Goal: Task Accomplishment & Management: Manage account settings

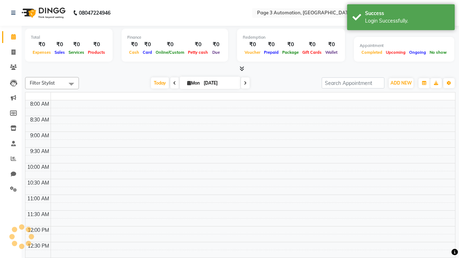
select select "en"
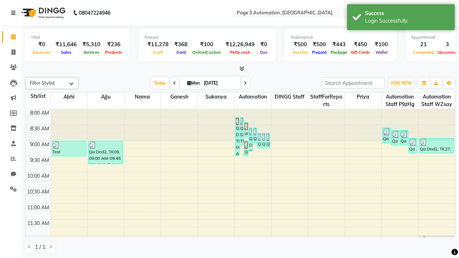
click at [15, 13] on icon at bounding box center [13, 12] width 4 height 5
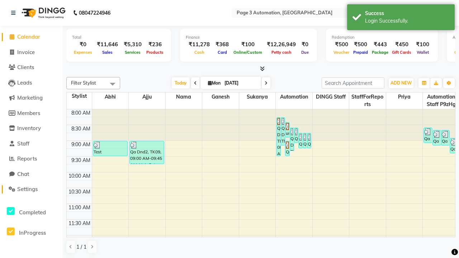
click at [31, 189] on span "Settings" at bounding box center [27, 189] width 20 height 7
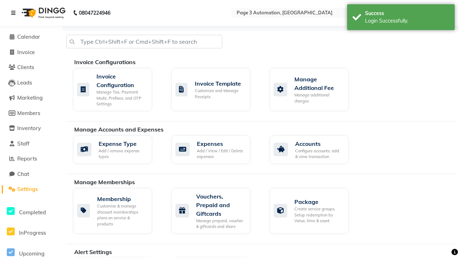
click at [15, 13] on icon at bounding box center [13, 12] width 4 height 5
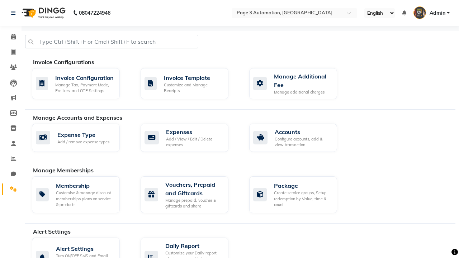
click at [11, 189] on icon at bounding box center [13, 188] width 7 height 5
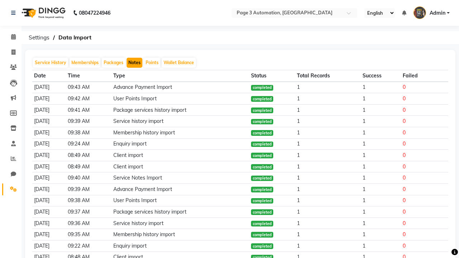
click at [134, 63] on button "Notes" at bounding box center [134, 63] width 16 height 10
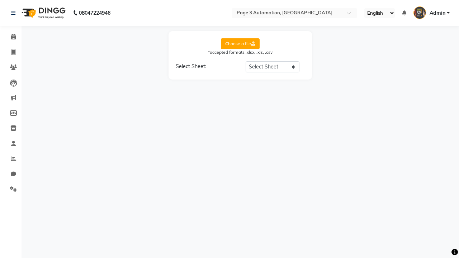
select select "Sheet1"
select select "Name"
select select "Mobile"
select select "Note"
select select "Service Date"
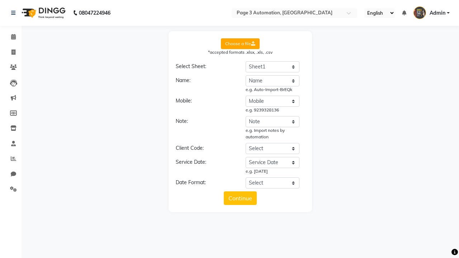
select select "DD/MM/YYYY"
click at [240, 198] on button "Continue" at bounding box center [240, 198] width 33 height 14
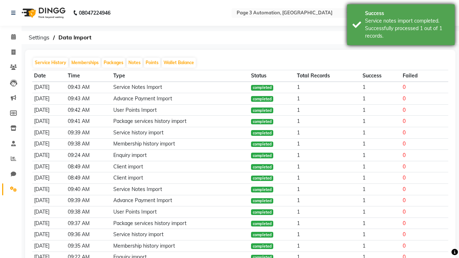
click at [400, 26] on div "Service notes import completed. Successfully processed 1 out of 1 records." at bounding box center [407, 28] width 84 height 23
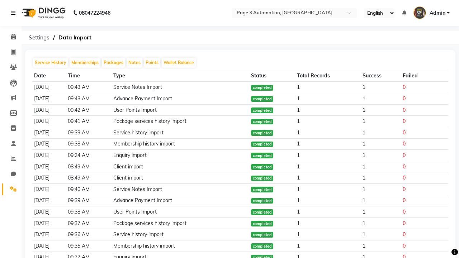
click at [15, 13] on icon at bounding box center [13, 12] width 4 height 5
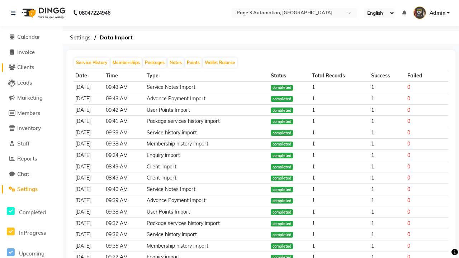
click at [31, 67] on span "Clients" at bounding box center [25, 67] width 17 height 7
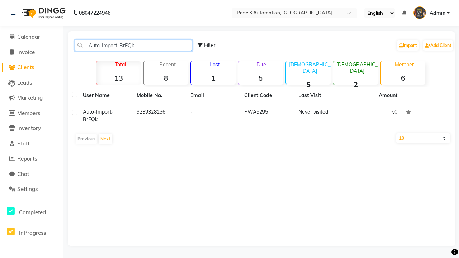
type input "Auto-Import-BrEQk"
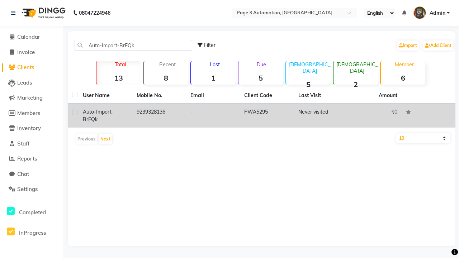
click at [261, 116] on td "PWA5295" at bounding box center [267, 116] width 54 height 24
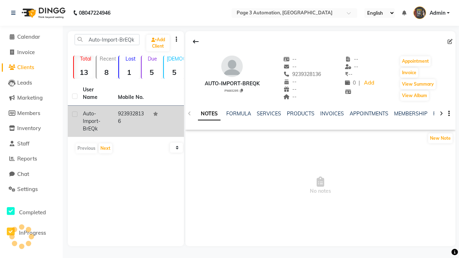
click at [209, 114] on link "NOTES" at bounding box center [209, 113] width 23 height 13
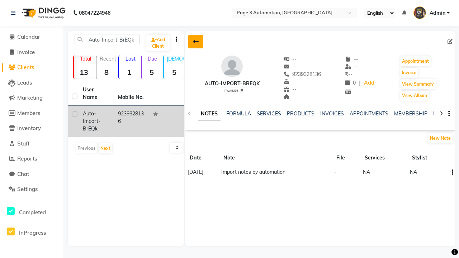
click at [196, 42] on icon at bounding box center [196, 42] width 6 height 6
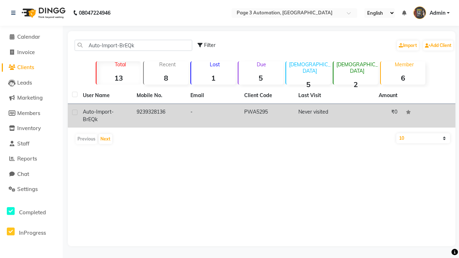
click at [75, 112] on label at bounding box center [74, 112] width 5 height 5
click at [75, 112] on input "checkbox" at bounding box center [74, 112] width 5 height 5
checkbox input "true"
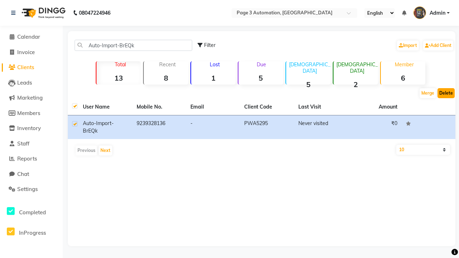
click at [446, 93] on button "Delete" at bounding box center [445, 93] width 17 height 10
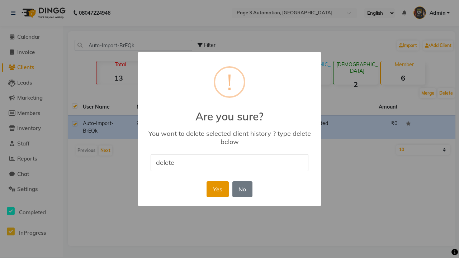
type input "delete"
click at [217, 189] on button "Yes" at bounding box center [217, 189] width 22 height 16
